Goal: Download file/media

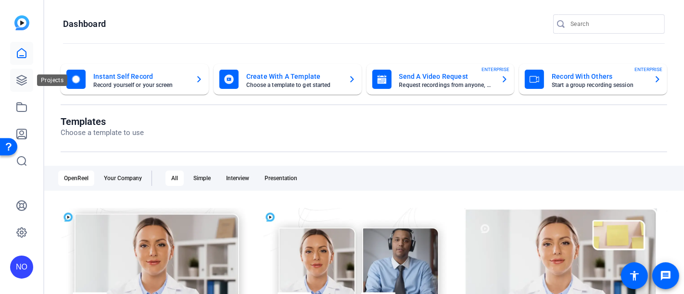
click at [22, 81] on icon at bounding box center [22, 81] width 12 height 12
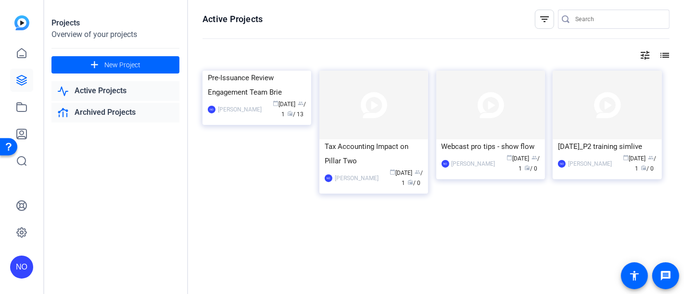
click at [89, 109] on link "Archived Projects" at bounding box center [115, 113] width 128 height 20
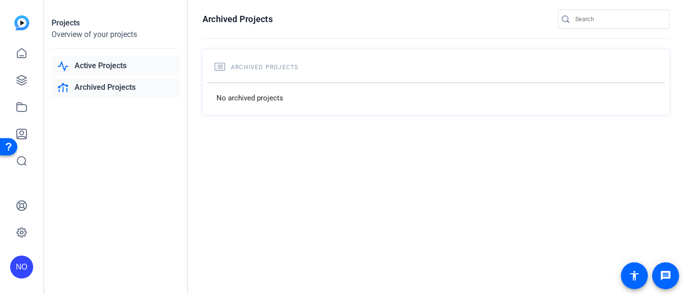
click at [102, 65] on link "Active Projects" at bounding box center [115, 66] width 128 height 20
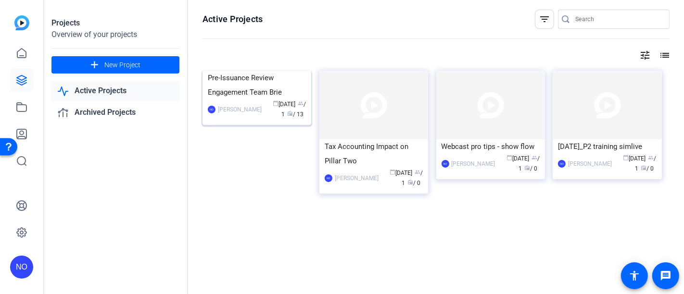
click at [279, 100] on div "Pre-Issuance Review Engagement Team Brie" at bounding box center [257, 85] width 98 height 29
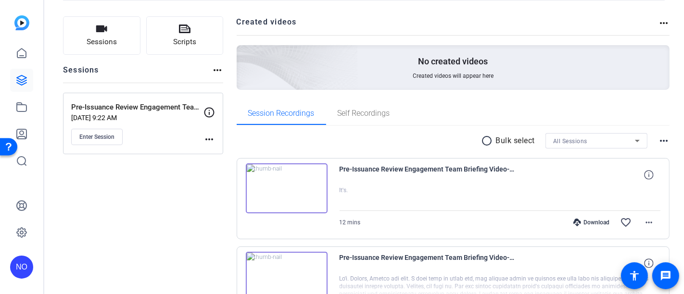
scroll to position [107, 0]
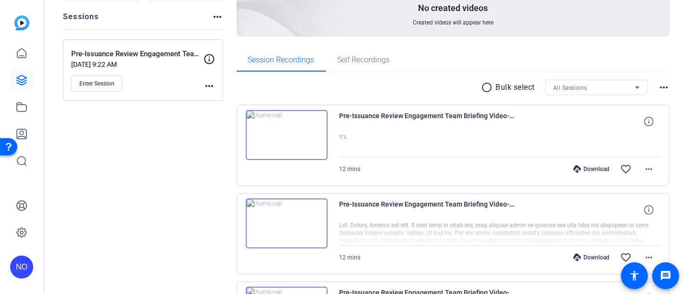
click at [573, 166] on icon at bounding box center [577, 170] width 8 height 8
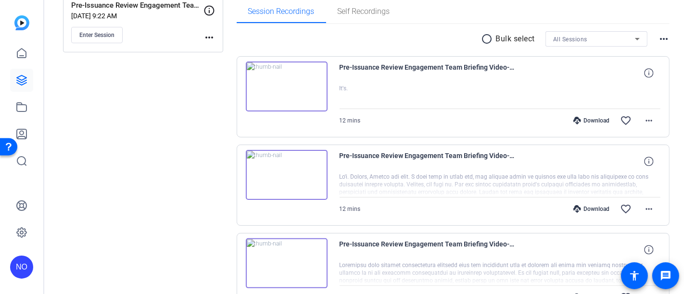
scroll to position [49, 0]
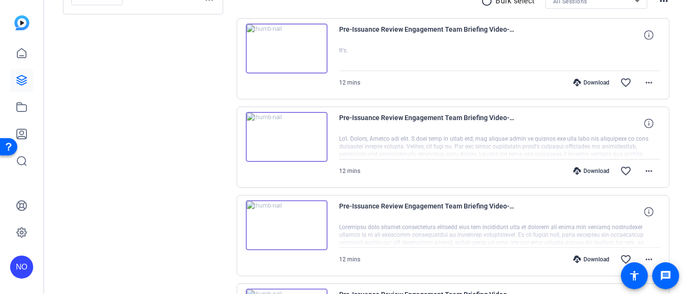
scroll to position [209, 0]
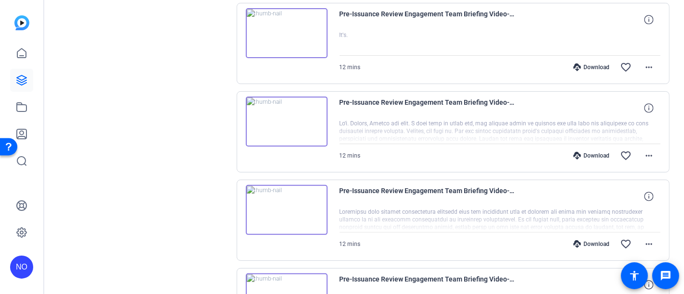
click at [588, 154] on div "Download" at bounding box center [592, 156] width 46 height 8
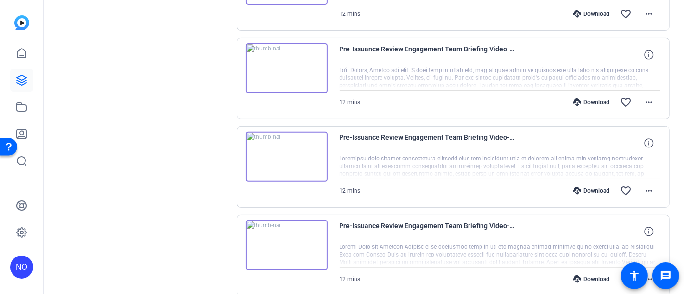
click at [596, 187] on div "Download" at bounding box center [592, 191] width 46 height 8
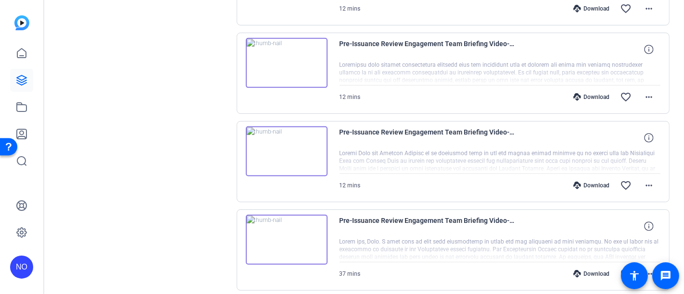
scroll to position [369, 0]
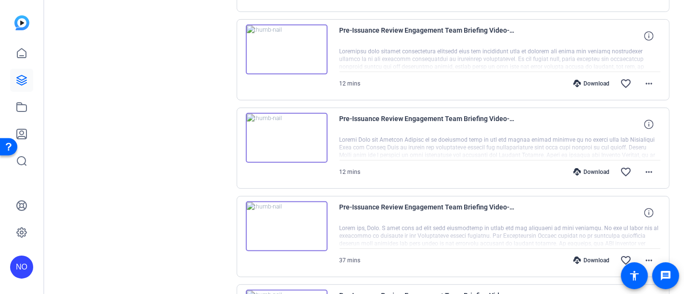
click at [587, 168] on div "Download" at bounding box center [592, 172] width 46 height 8
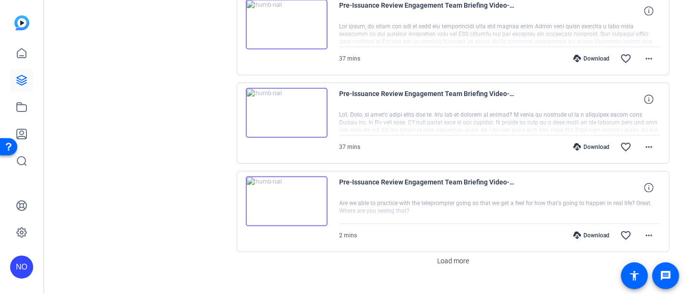
scroll to position [851, 0]
